Goal: Task Accomplishment & Management: Manage account settings

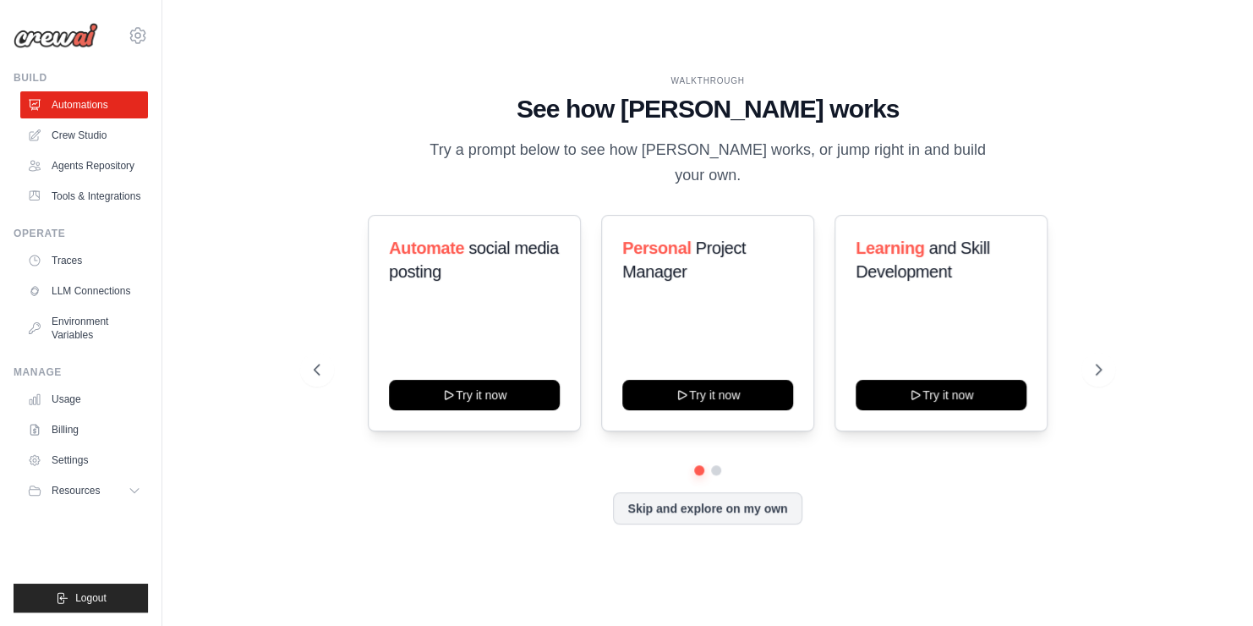
drag, startPoint x: 1216, startPoint y: 0, endPoint x: 383, endPoint y: 44, distance: 834.0
click at [384, 44] on div "WALKTHROUGH See how CrewAI works Try a prompt below to see how CrewAI works, or…" at bounding box center [707, 313] width 1037 height 592
drag, startPoint x: 1201, startPoint y: 0, endPoint x: 424, endPoint y: 52, distance: 778.7
click at [424, 52] on div "WALKTHROUGH See how CrewAI works Try a prompt below to see how CrewAI works, or…" at bounding box center [707, 313] width 1037 height 592
click at [1096, 361] on icon at bounding box center [1100, 369] width 17 height 17
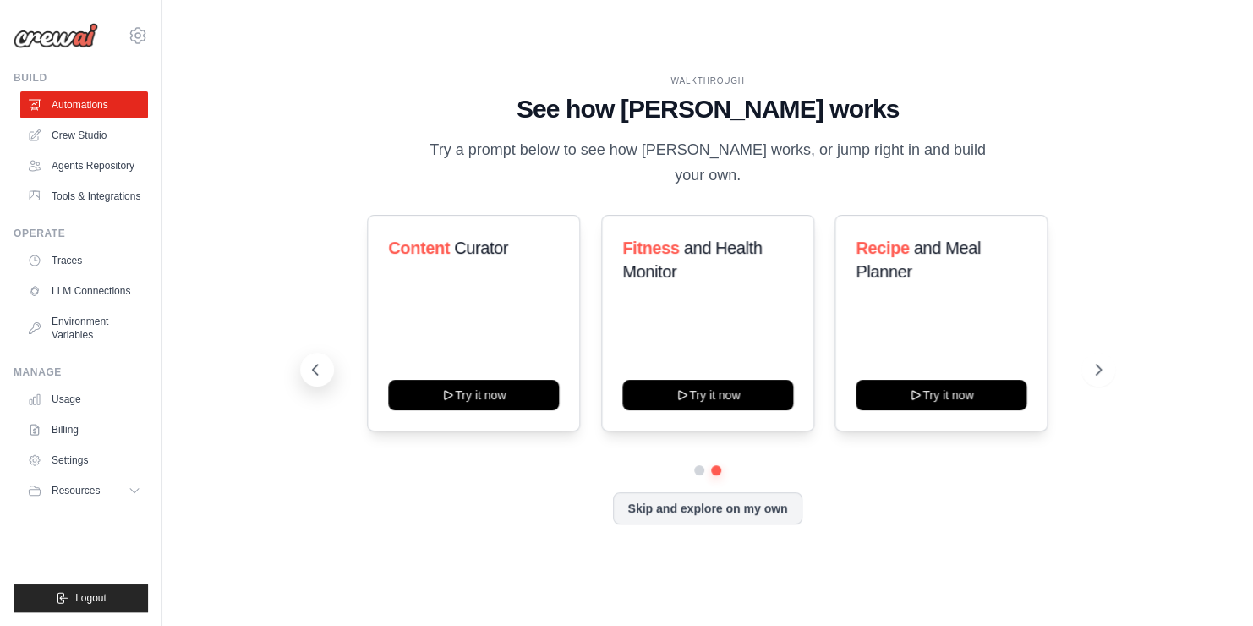
click at [318, 361] on icon at bounding box center [315, 369] width 17 height 17
click at [1101, 364] on icon at bounding box center [1100, 369] width 5 height 10
click at [311, 361] on icon at bounding box center [315, 369] width 17 height 17
click at [1097, 361] on icon at bounding box center [1100, 369] width 17 height 17
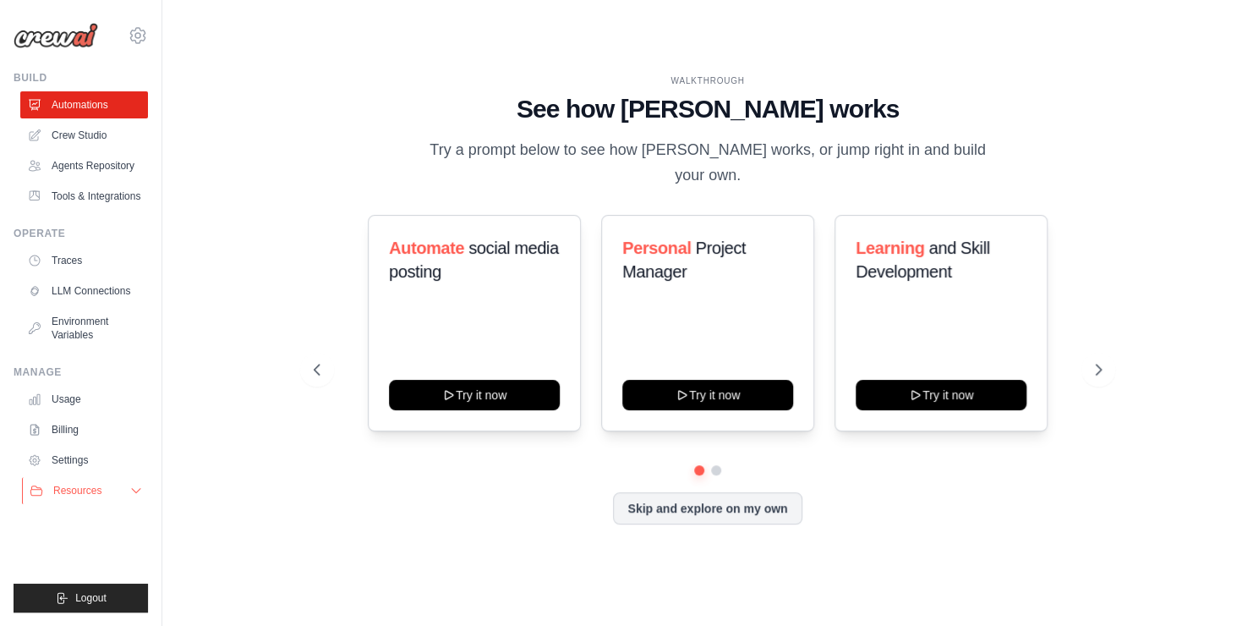
click at [133, 487] on icon at bounding box center [136, 491] width 14 height 14
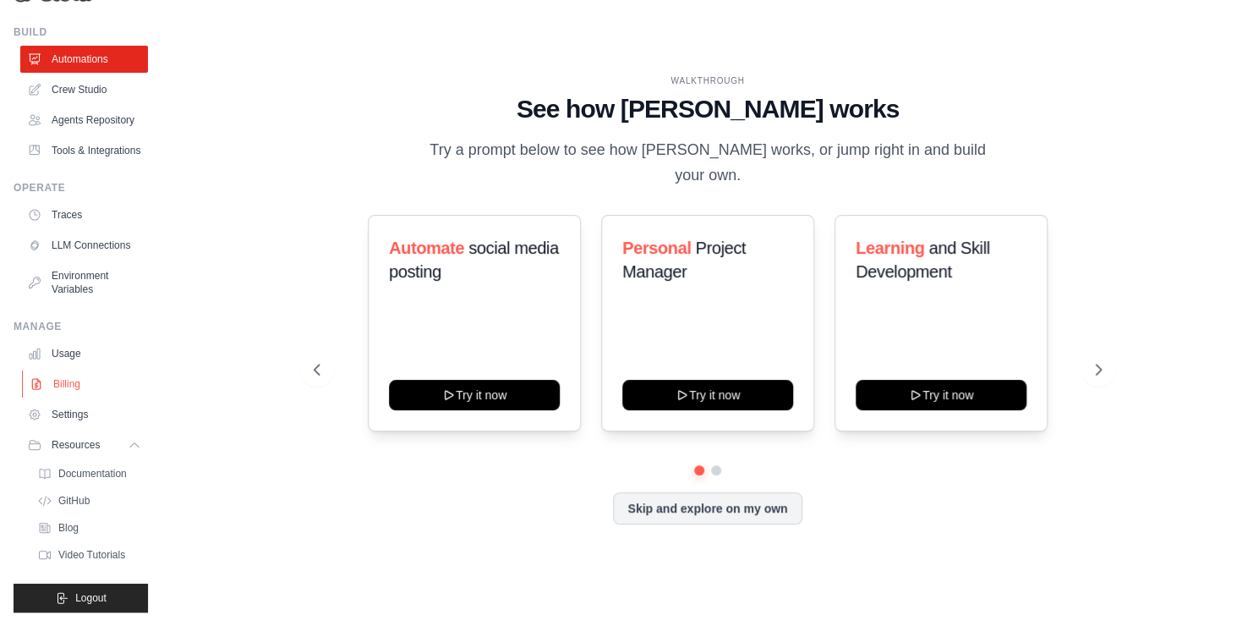
scroll to position [85, 0]
click at [129, 449] on icon at bounding box center [136, 445] width 14 height 14
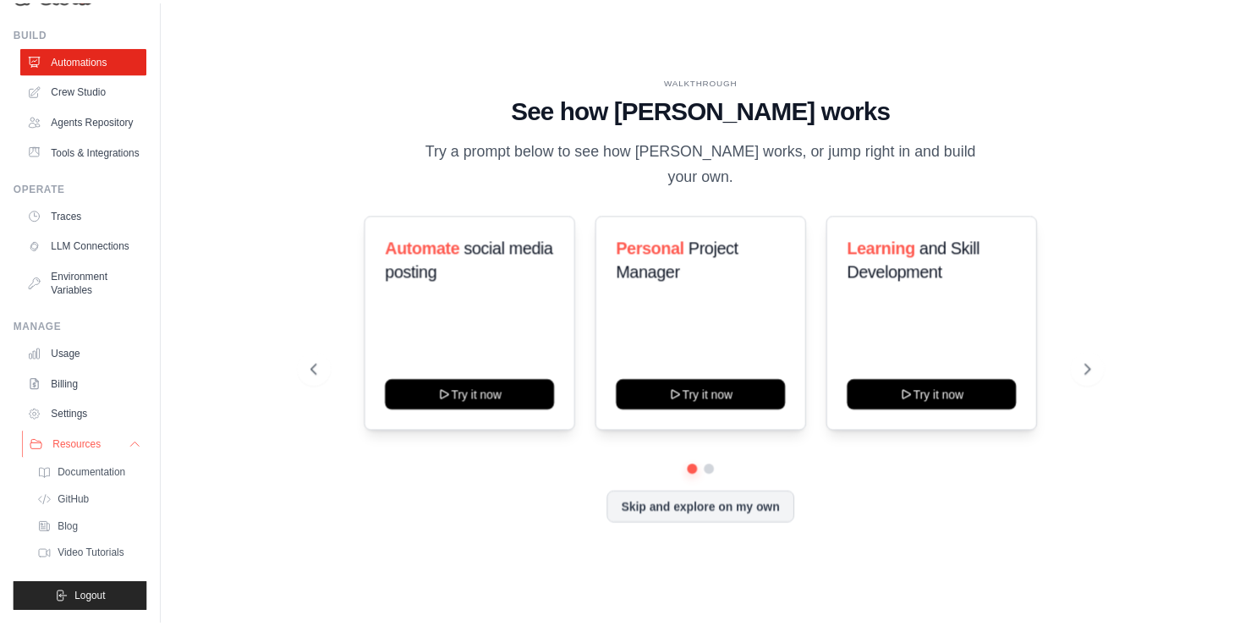
scroll to position [0, 0]
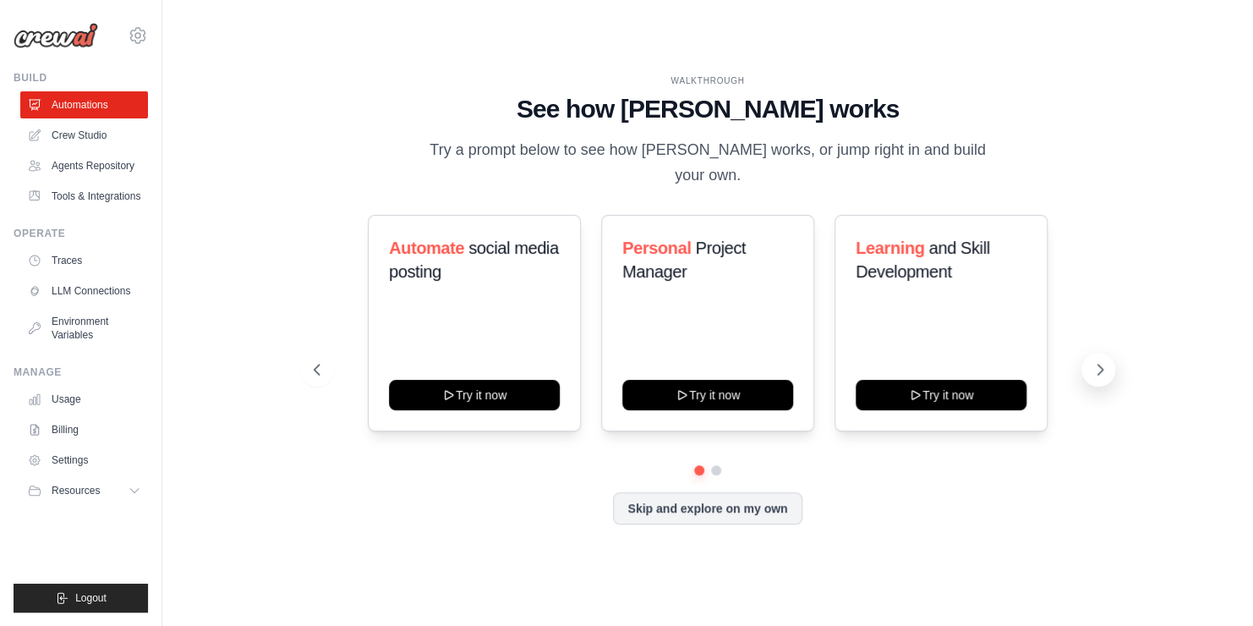
click at [1102, 364] on icon at bounding box center [1100, 369] width 17 height 17
click at [315, 361] on icon at bounding box center [315, 369] width 17 height 17
click at [69, 401] on link "Usage" at bounding box center [86, 399] width 128 height 27
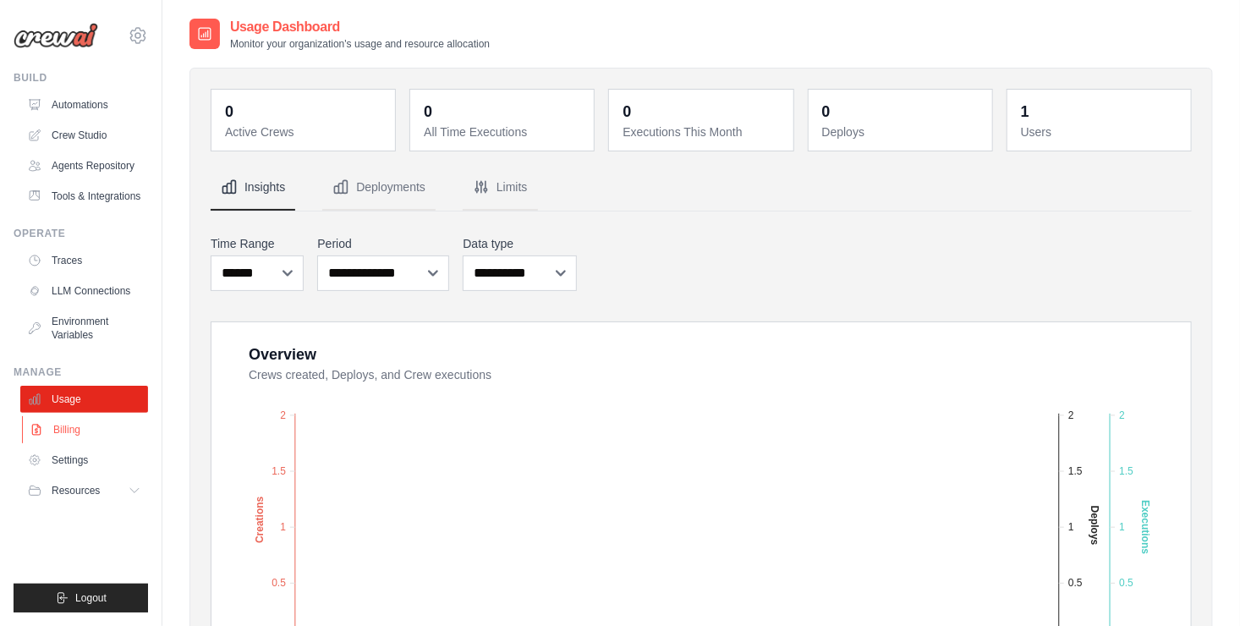
click at [72, 430] on link "Billing" at bounding box center [86, 429] width 128 height 27
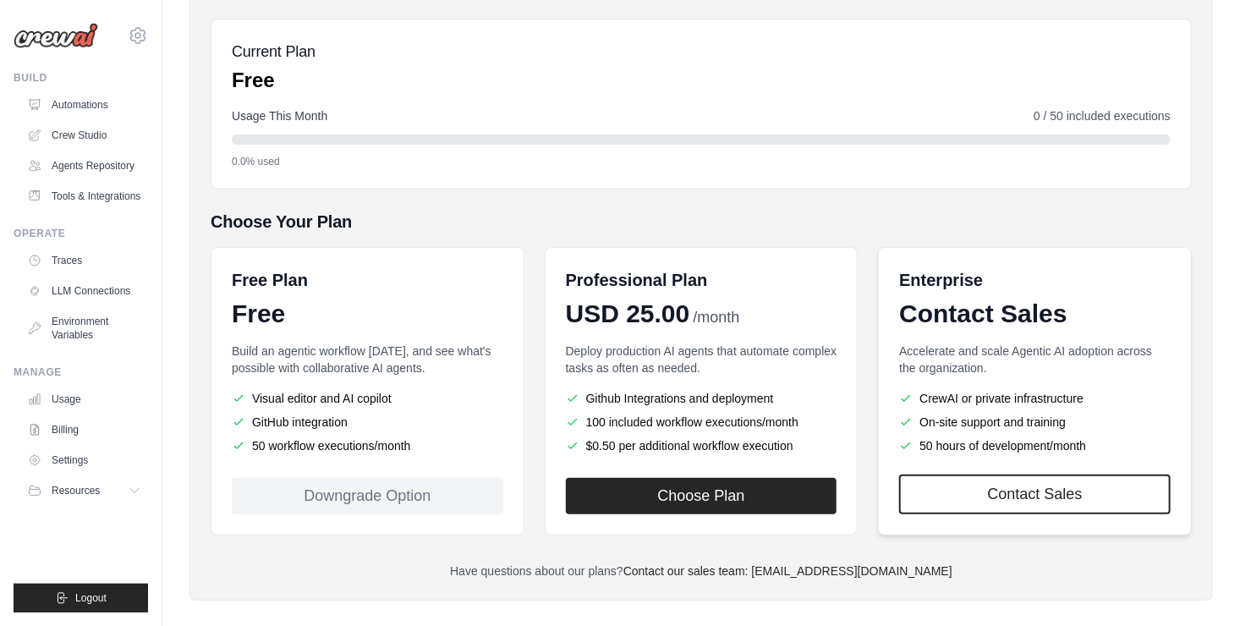
scroll to position [193, 0]
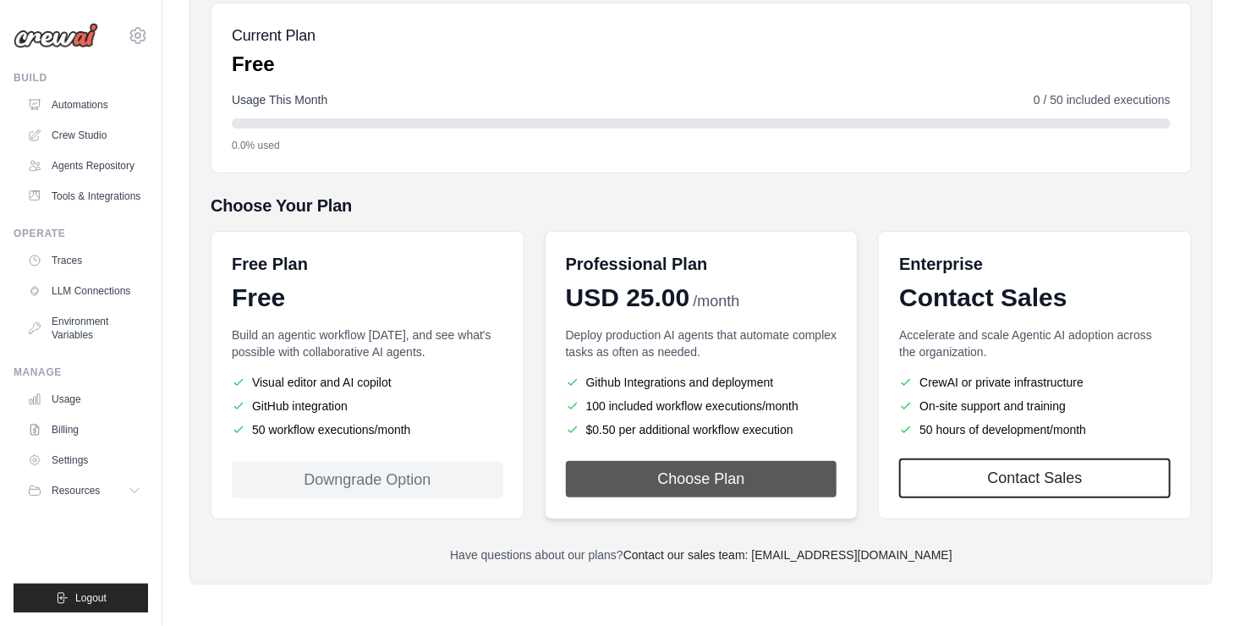
click at [725, 477] on button "Choose Plan" at bounding box center [701, 479] width 271 height 36
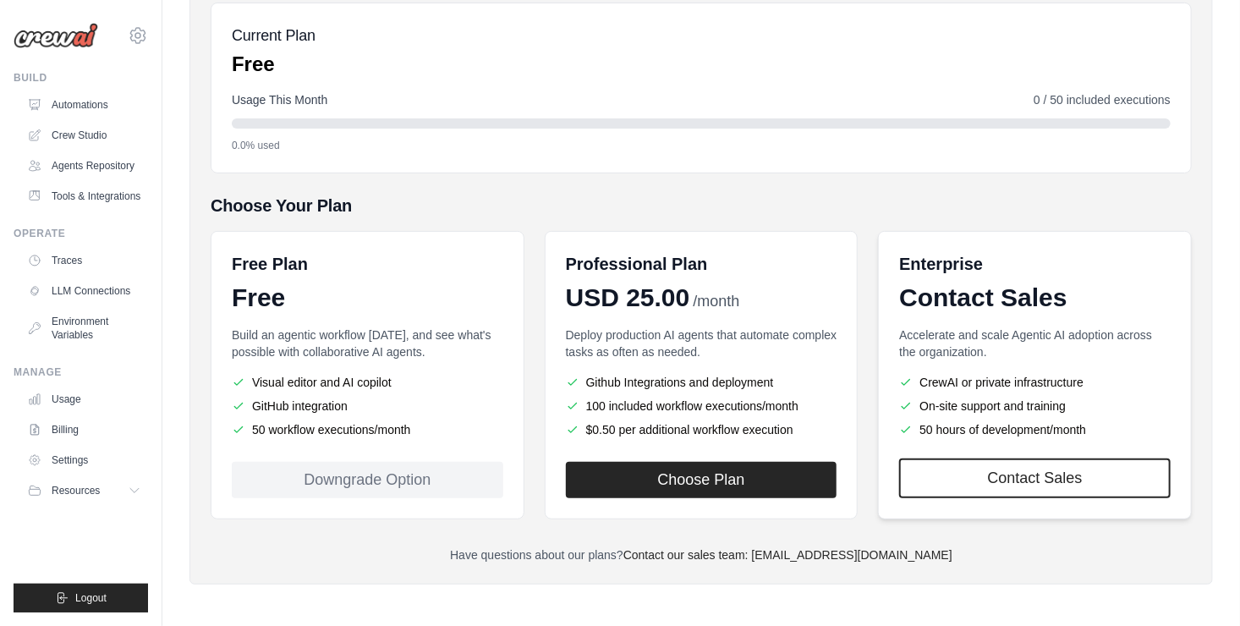
scroll to position [193, 0]
click at [84, 108] on link "Automations" at bounding box center [86, 104] width 128 height 27
